Goal: Task Accomplishment & Management: Complete application form

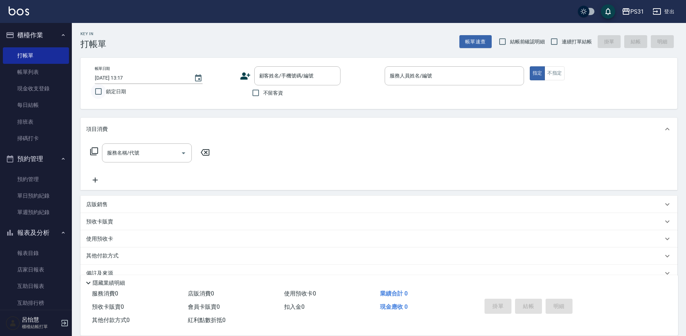
click at [98, 95] on input "鎖定日期" at bounding box center [98, 91] width 15 height 15
checkbox input "true"
click at [555, 41] on input "連續打單結帳" at bounding box center [554, 41] width 15 height 15
checkbox input "true"
click at [254, 93] on input "不留客資" at bounding box center [255, 92] width 15 height 15
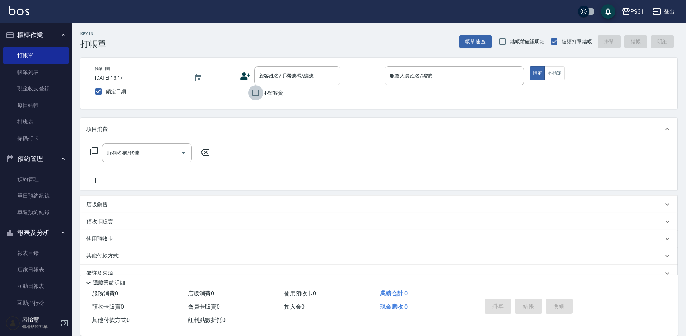
checkbox input "true"
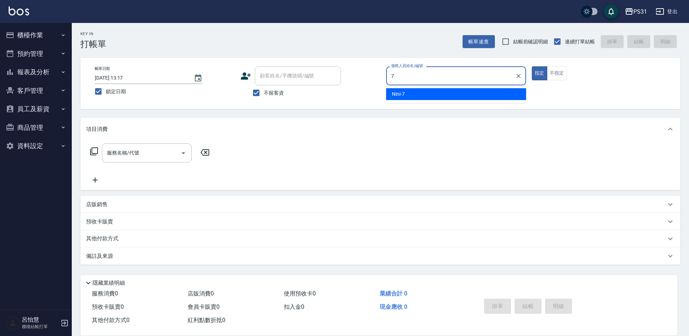
type input "7"
type button "true"
type input "Nini-7"
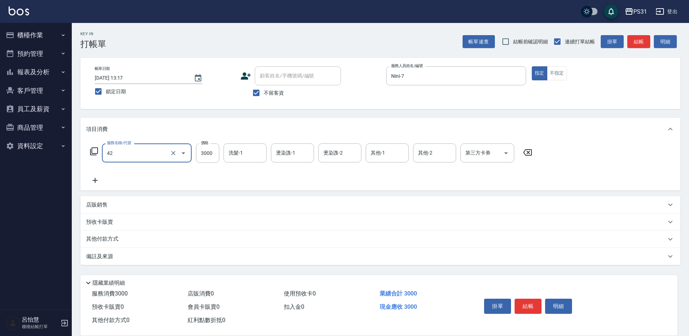
type input "染髮B餐(42)"
type input "3900"
type input "羊羊-23"
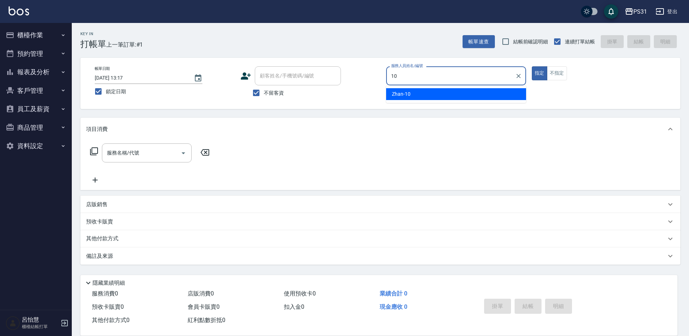
type input "Zhan-10"
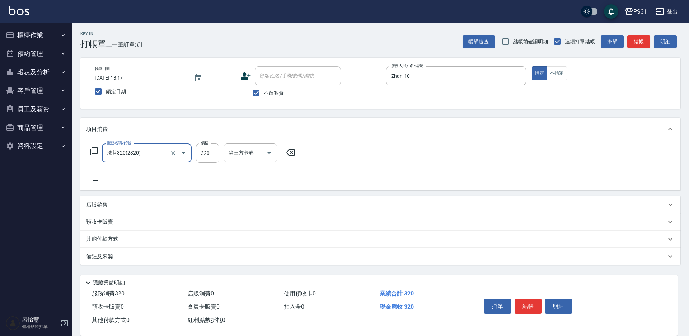
type input "洗剪320(2320)"
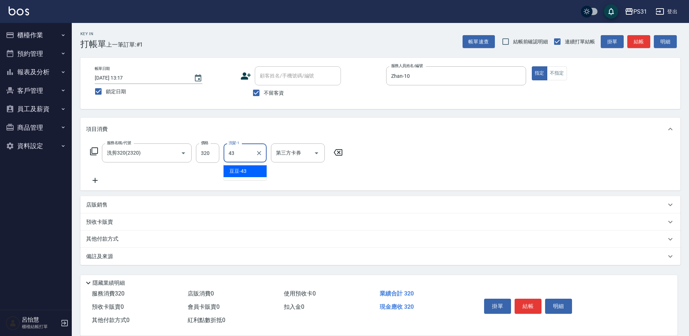
type input "豆豆-43"
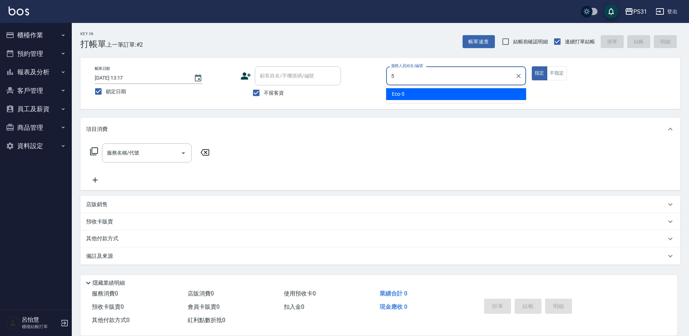
type input "Eco-5"
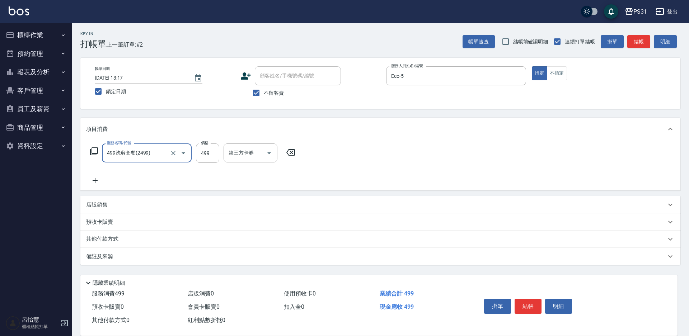
type input "499洗剪套餐(2499)"
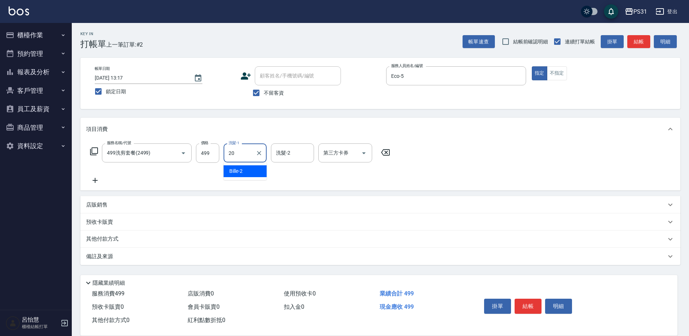
type input "[PERSON_NAME]-20"
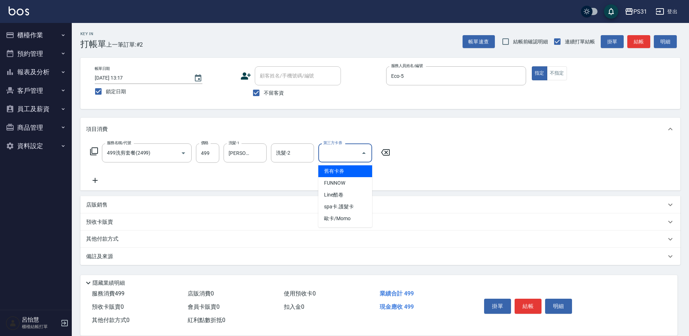
type input "舊有卡券"
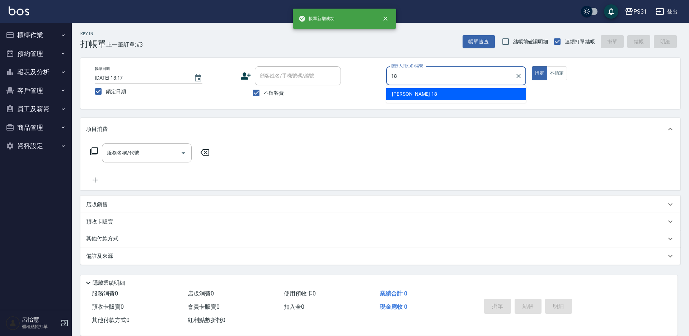
type input "[PERSON_NAME]-18"
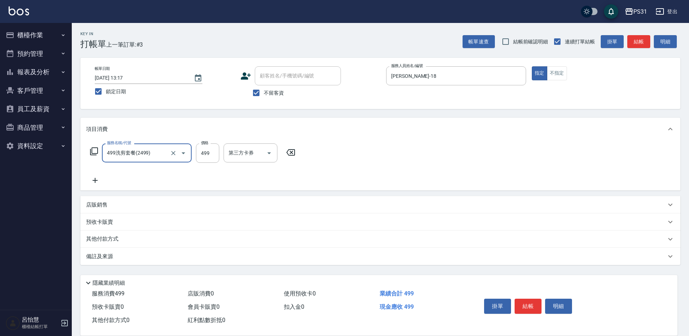
type input "499洗剪套餐(2499)"
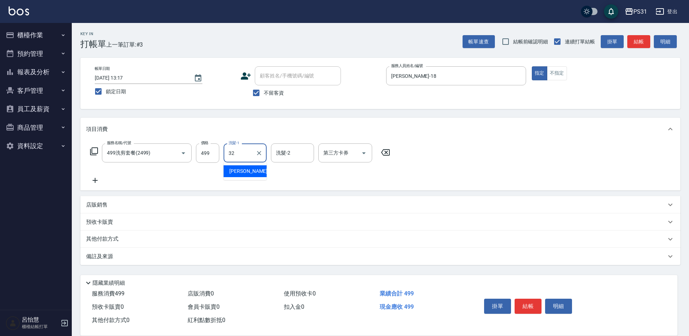
type input "[PERSON_NAME]-32"
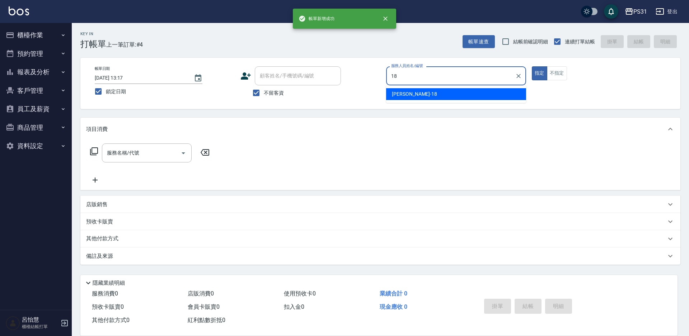
type input "[PERSON_NAME]-18"
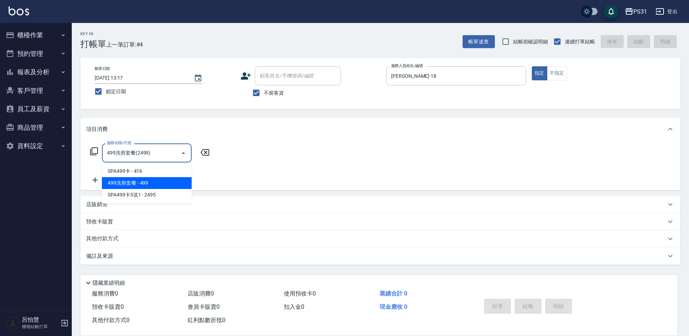
type input "499洗剪套餐(2499)"
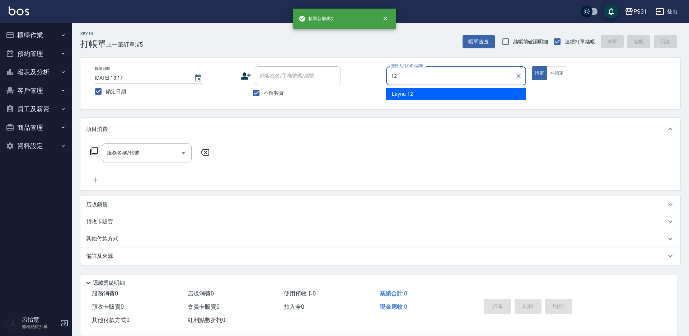
type input "Layna-12"
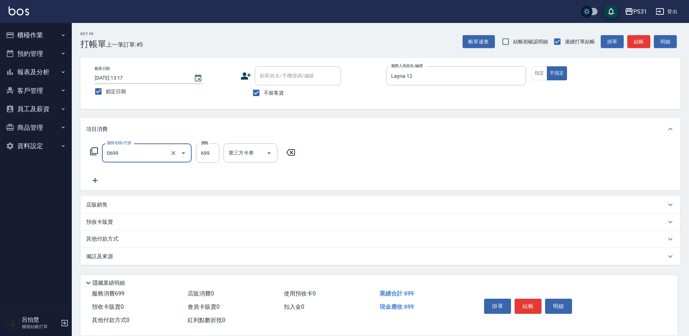
type input "精油699(0699)"
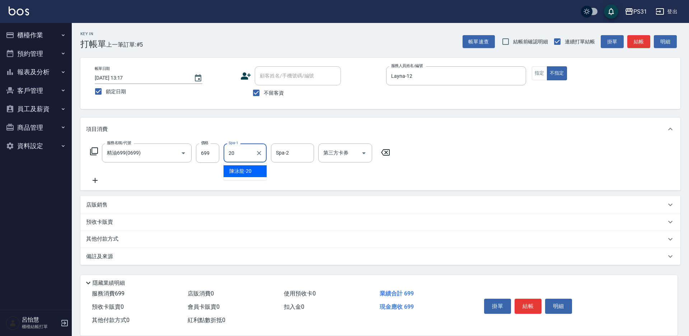
type input "[PERSON_NAME]-20"
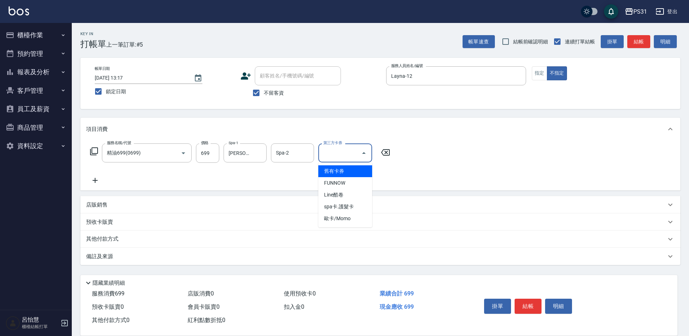
type input "舊有卡券"
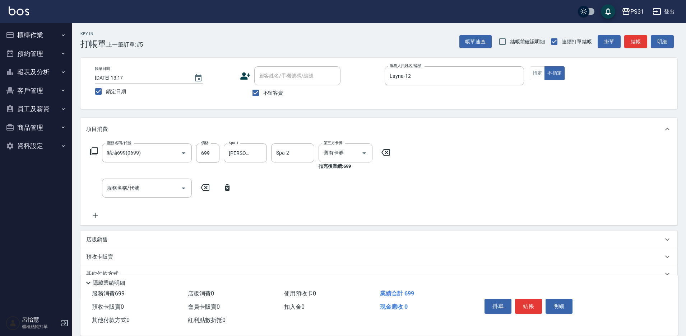
click at [225, 189] on icon at bounding box center [227, 188] width 5 height 6
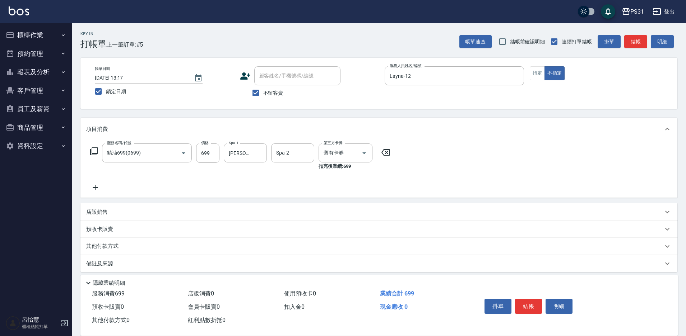
click at [97, 152] on icon at bounding box center [94, 151] width 9 height 9
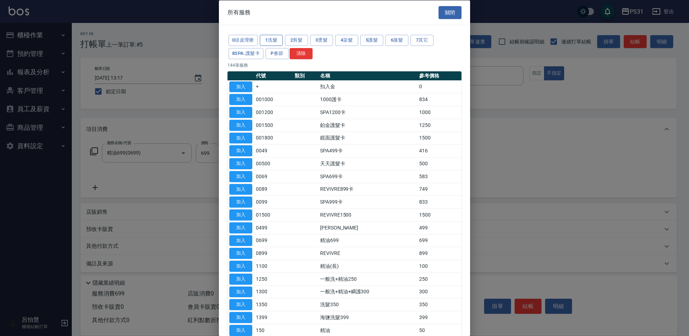
click at [269, 41] on button "1洗髮" at bounding box center [271, 40] width 23 height 11
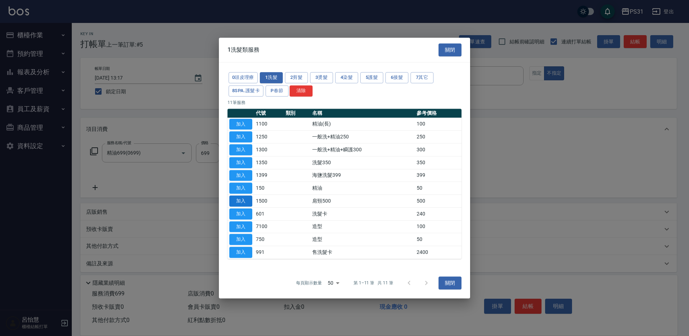
click at [250, 202] on button "加入" at bounding box center [240, 201] width 23 height 11
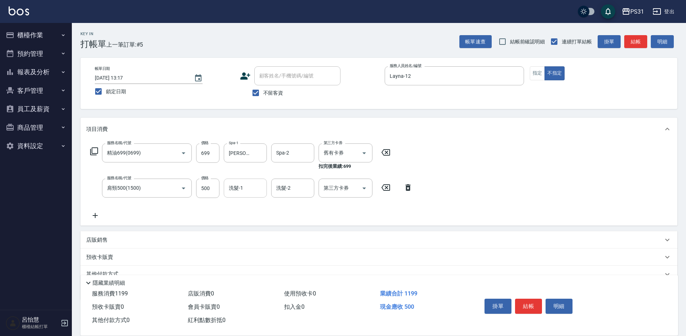
drag, startPoint x: 256, startPoint y: 189, endPoint x: 255, endPoint y: 185, distance: 3.7
click at [256, 188] on input "洗髮-1" at bounding box center [245, 188] width 37 height 13
type input "[PERSON_NAME]-20"
type input "舊有卡券"
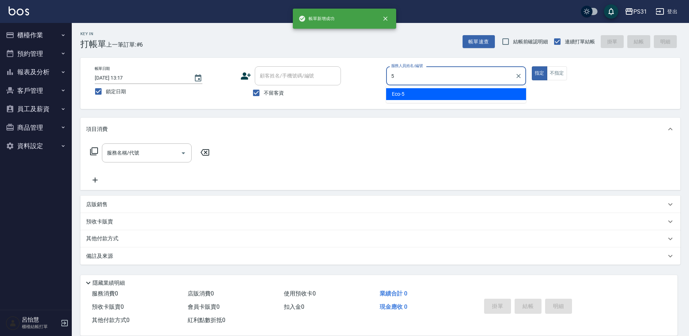
type input "Eco-5"
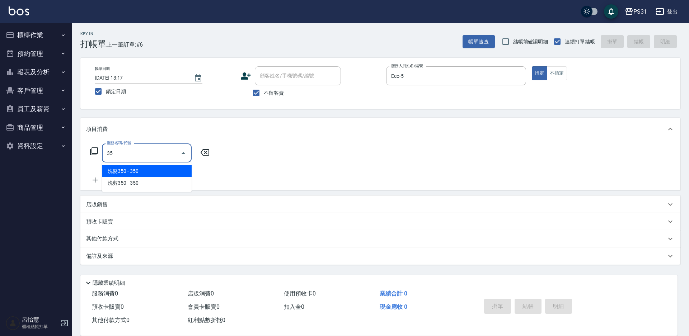
type input "3"
type input "250"
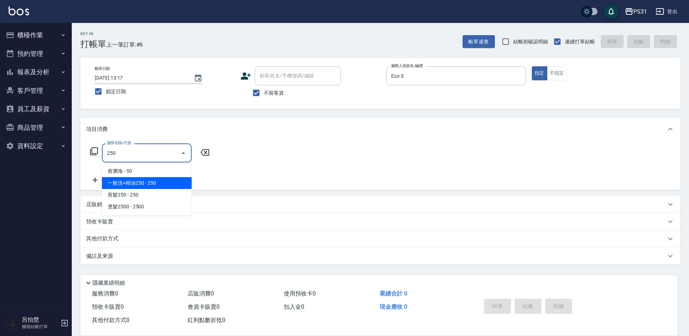
type input "一般洗+精油250(1250)"
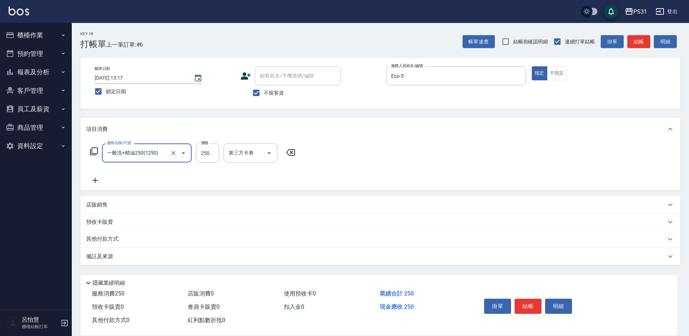
type input "一般洗+精油250(1250)"
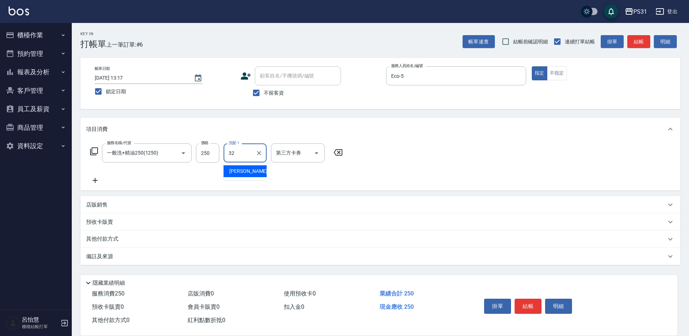
type input "[PERSON_NAME]-32"
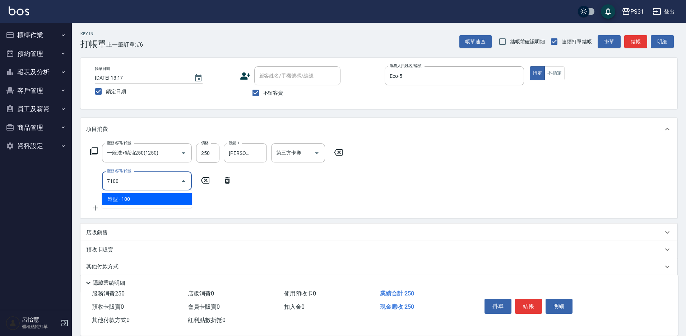
type input "造型(7100)"
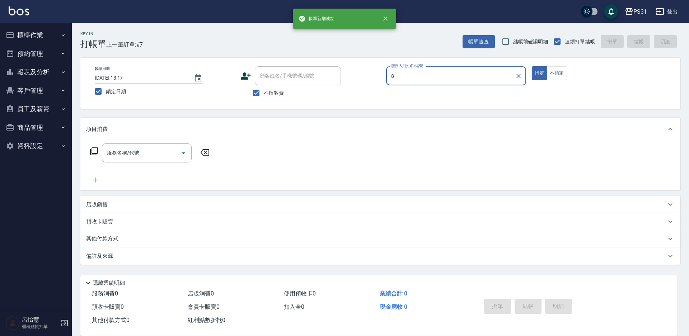
type input "8"
click at [532, 66] on button "指定" at bounding box center [539, 73] width 15 height 14
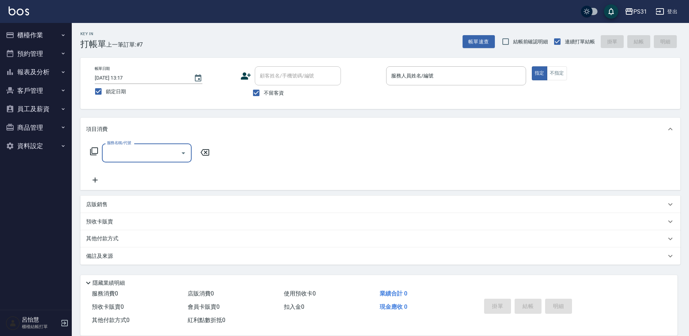
type input "4"
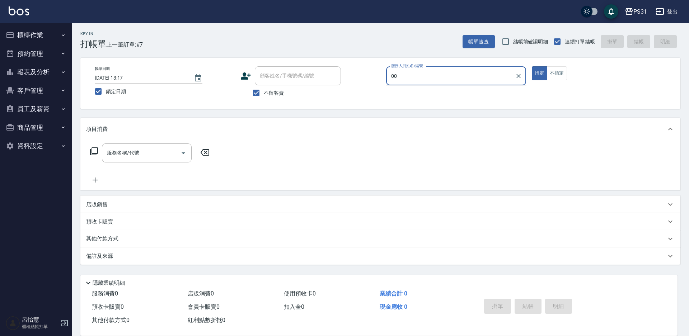
type input "0"
type input "Nini-7"
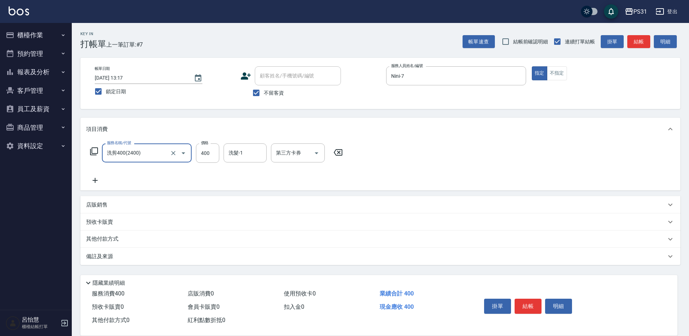
type input "洗剪400(2400)"
type input "[PERSON_NAME]-34"
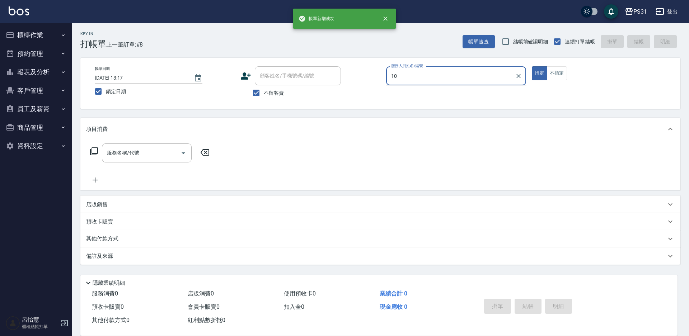
type input "Zhan-10"
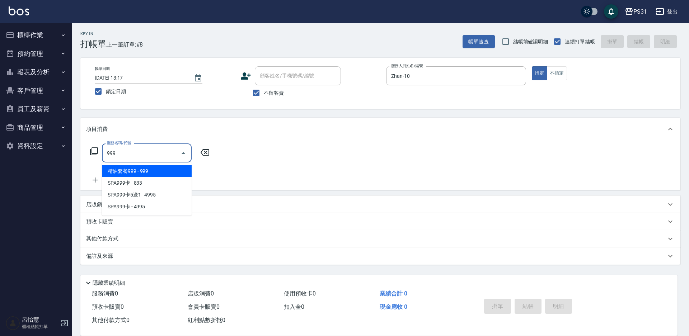
type input "精油套餐999(999)"
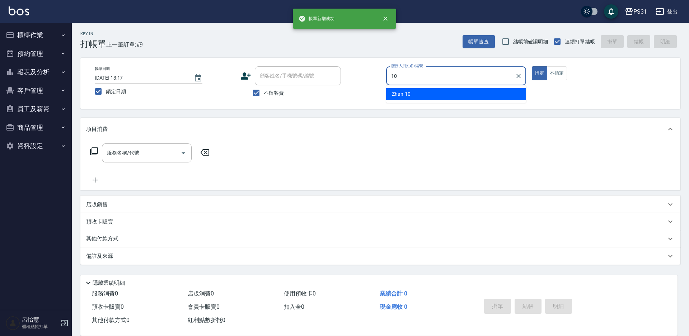
type input "Zhan-10"
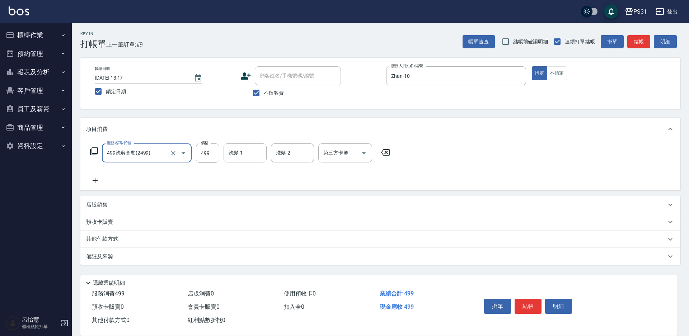
type input "499洗剪套餐(2499)"
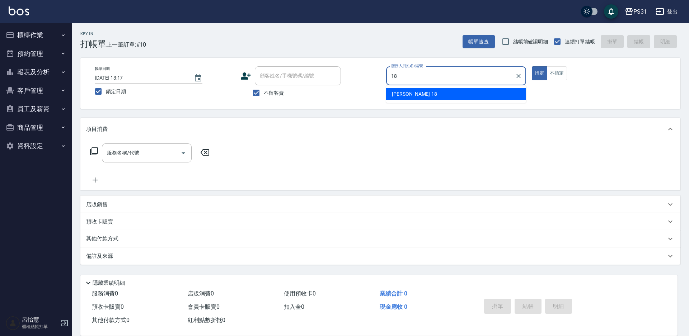
type input "[PERSON_NAME]-18"
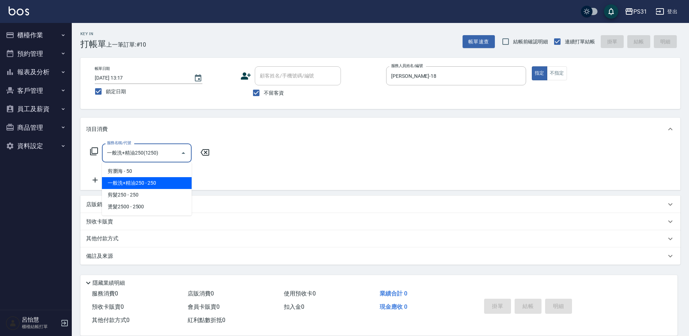
type input "一般洗+精油250(1250)"
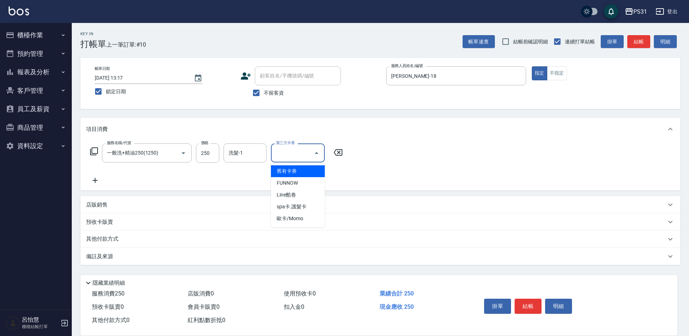
type input "舊有卡券"
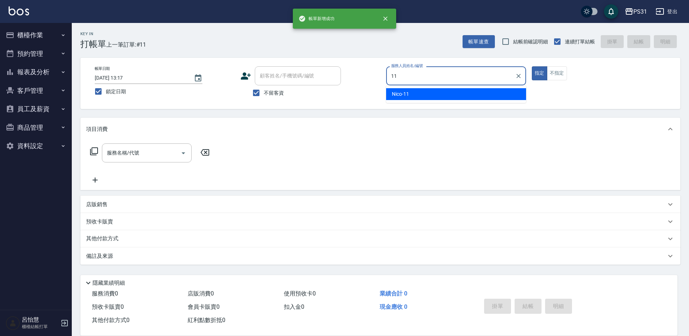
type input "Nico-11"
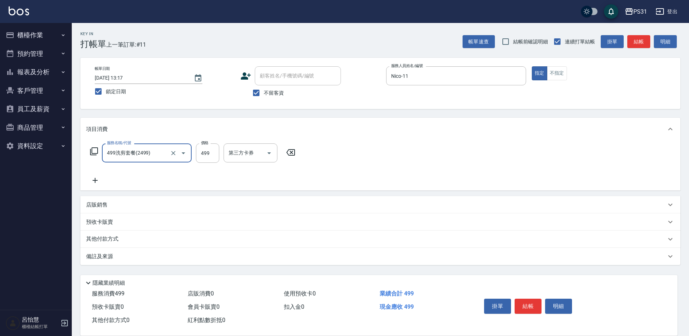
type input "499洗剪套餐(2499)"
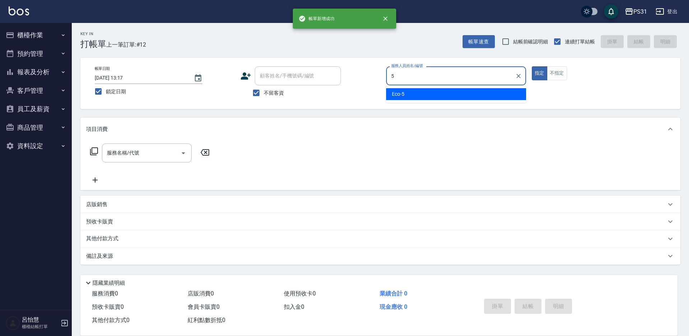
type input "Eco-5"
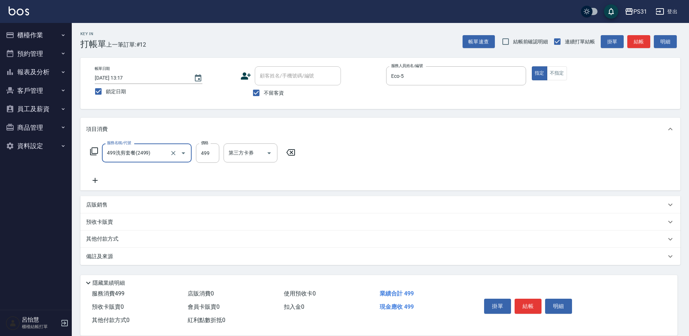
type input "499洗剪套餐(2499)"
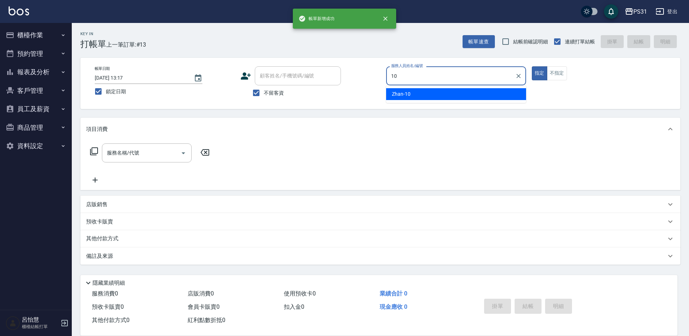
type input "Zhan-10"
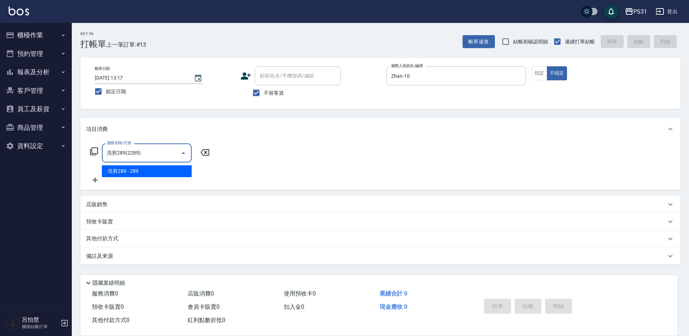
type input "洗剪289(2289)"
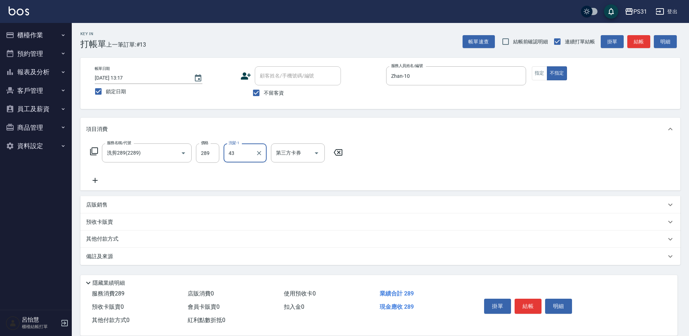
type input "豆豆-43"
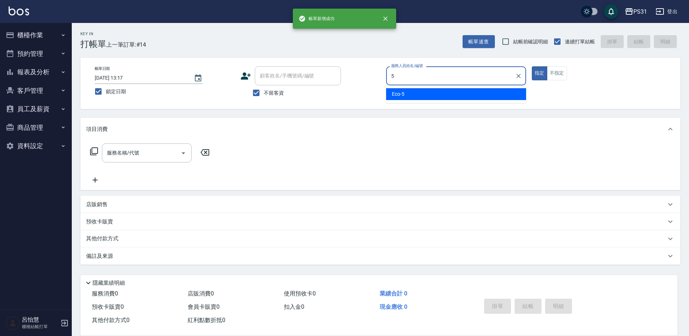
type input "Eco-5"
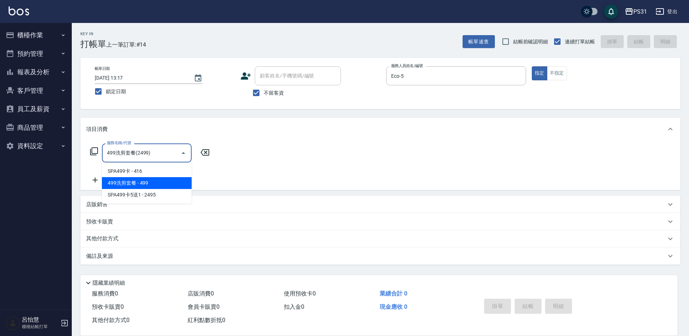
type input "499洗剪套餐(2499)"
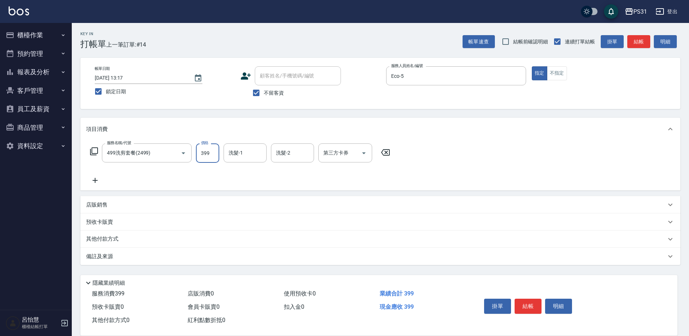
type input "399"
click at [242, 154] on input "洗髮-1" at bounding box center [245, 153] width 37 height 13
type input "[PERSON_NAME]-20"
